Goal: Check status: Check status

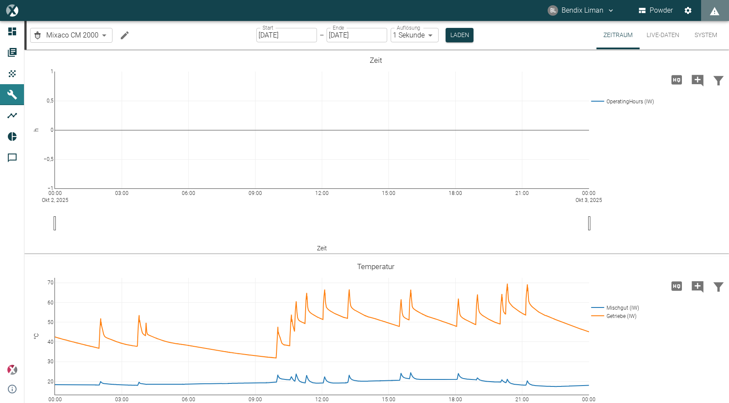
scroll to position [349, 0]
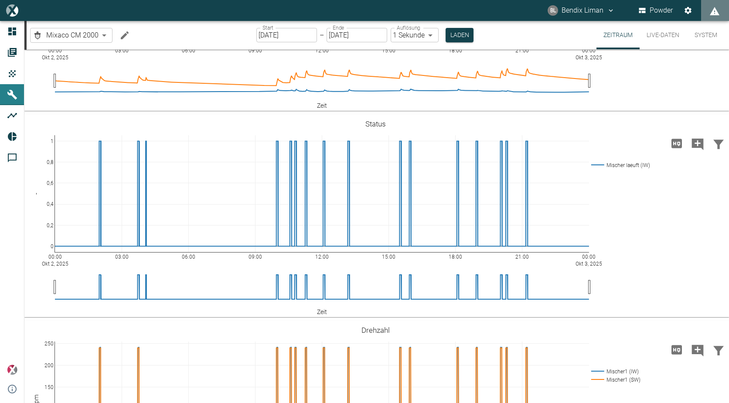
click at [302, 37] on input "[DATE]" at bounding box center [286, 35] width 61 height 14
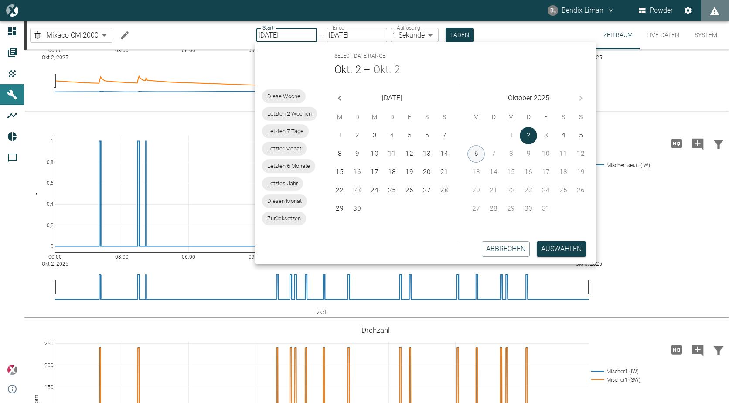
click at [476, 153] on button "6" at bounding box center [475, 153] width 17 height 17
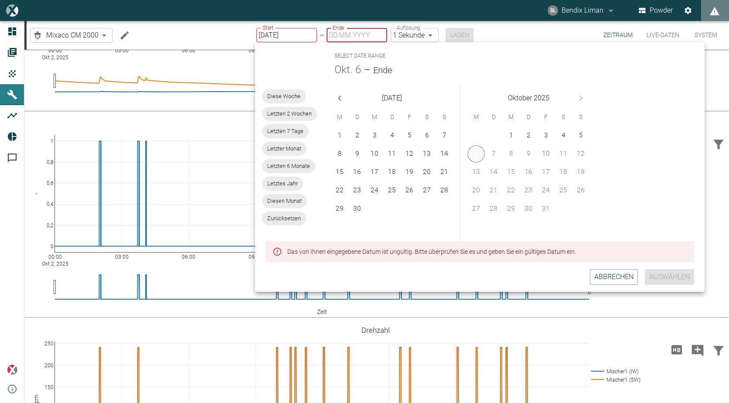
click at [476, 153] on button "6" at bounding box center [475, 153] width 17 height 17
type input "[DATE]"
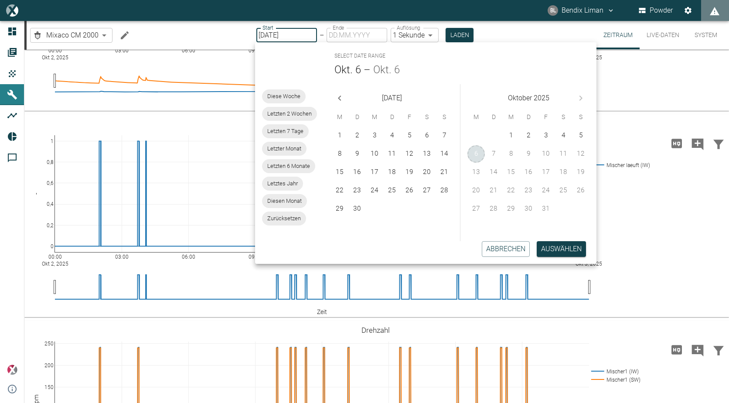
type input "[DATE]"
click at [549, 250] on button "Auswählen" at bounding box center [561, 249] width 49 height 16
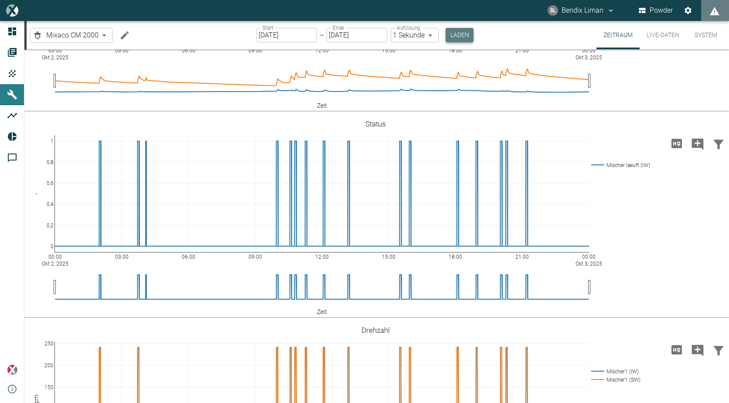
click at [464, 30] on button "Laden" at bounding box center [460, 35] width 28 height 14
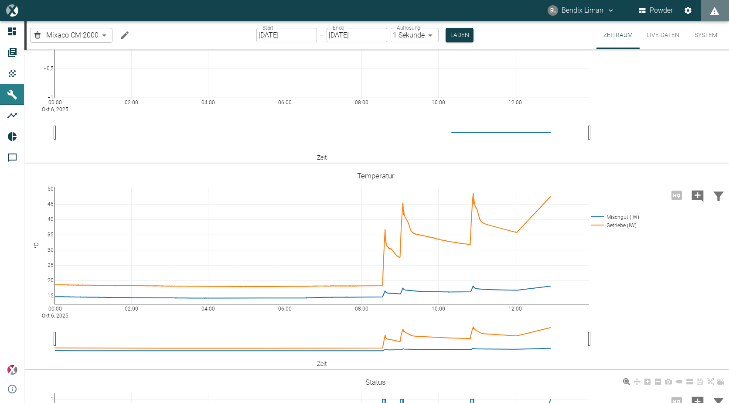
scroll to position [349, 0]
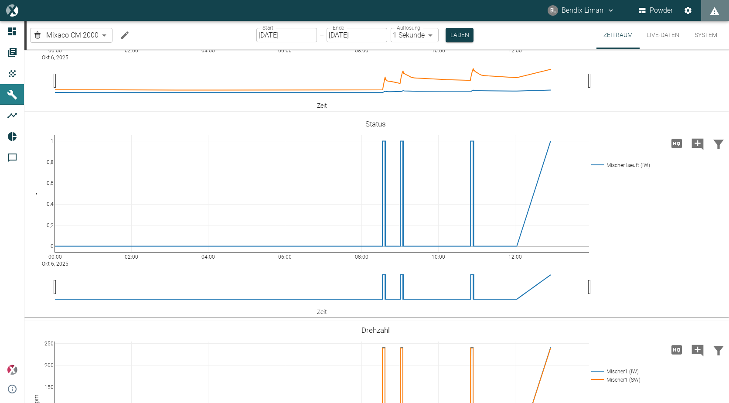
click at [674, 32] on button "Live-Daten" at bounding box center [663, 35] width 47 height 28
